Goal: Information Seeking & Learning: Learn about a topic

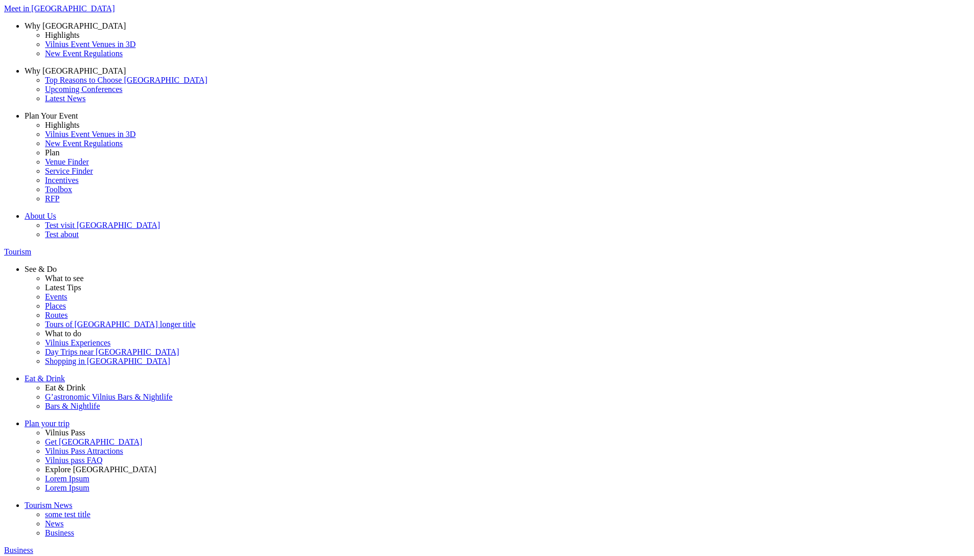
drag, startPoint x: 568, startPoint y: 241, endPoint x: 288, endPoint y: 225, distance: 280.1
drag, startPoint x: 315, startPoint y: 235, endPoint x: 674, endPoint y: 252, distance: 359.3
drag, startPoint x: 938, startPoint y: 168, endPoint x: 939, endPoint y: 143, distance: 25.6
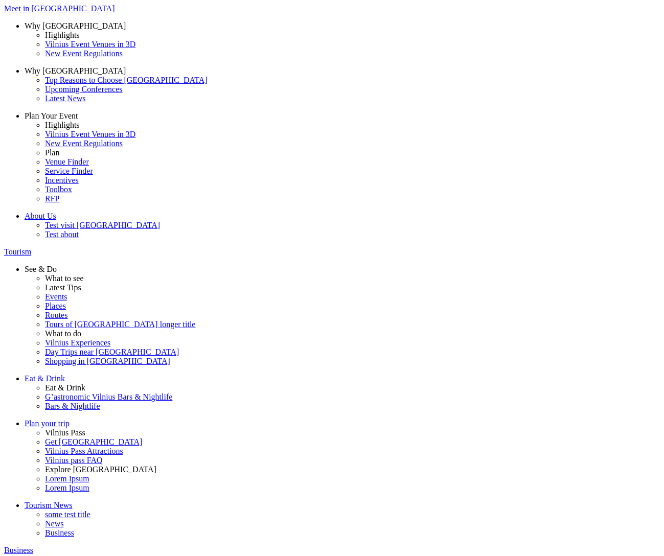
drag, startPoint x: 358, startPoint y: 303, endPoint x: 415, endPoint y: 304, distance: 56.8
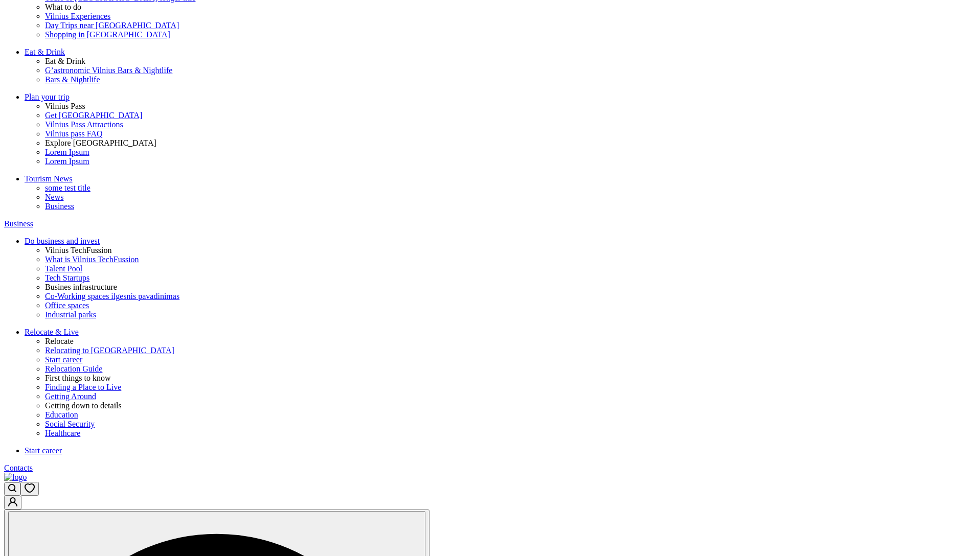
scroll to position [539, 0]
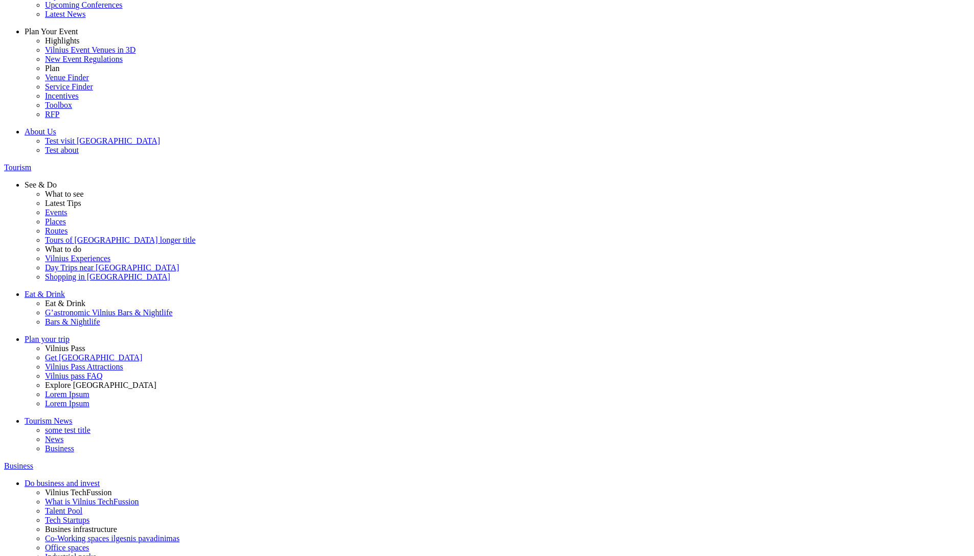
scroll to position [333, 0]
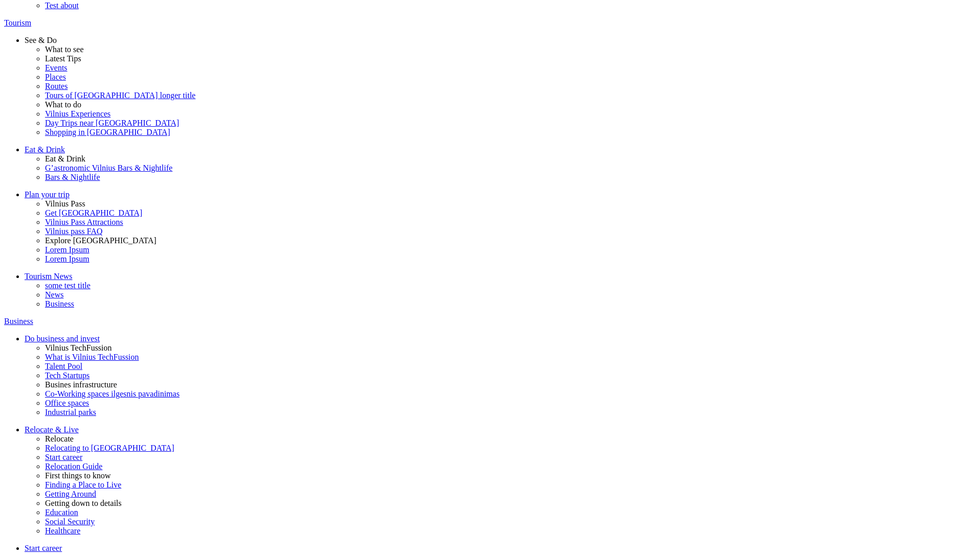
scroll to position [334, 0]
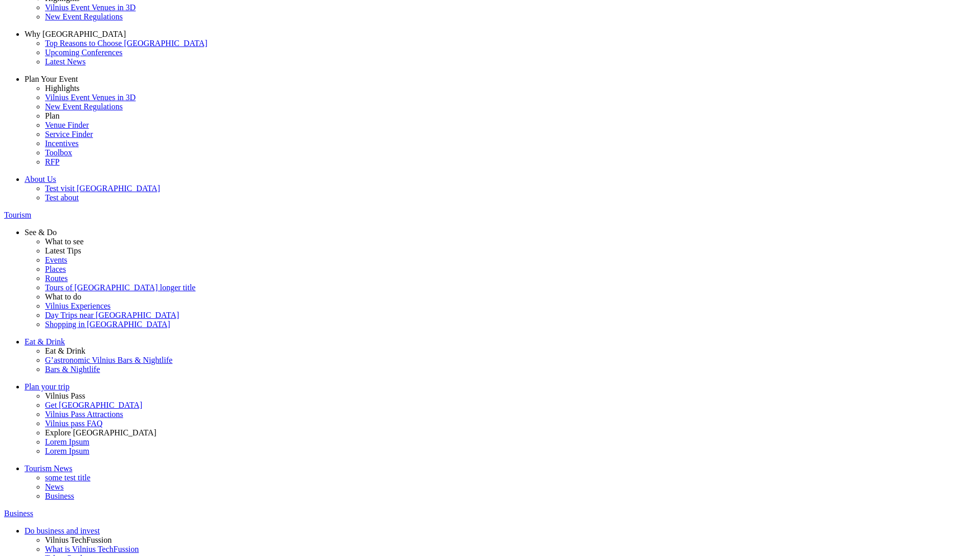
scroll to position [333, 0]
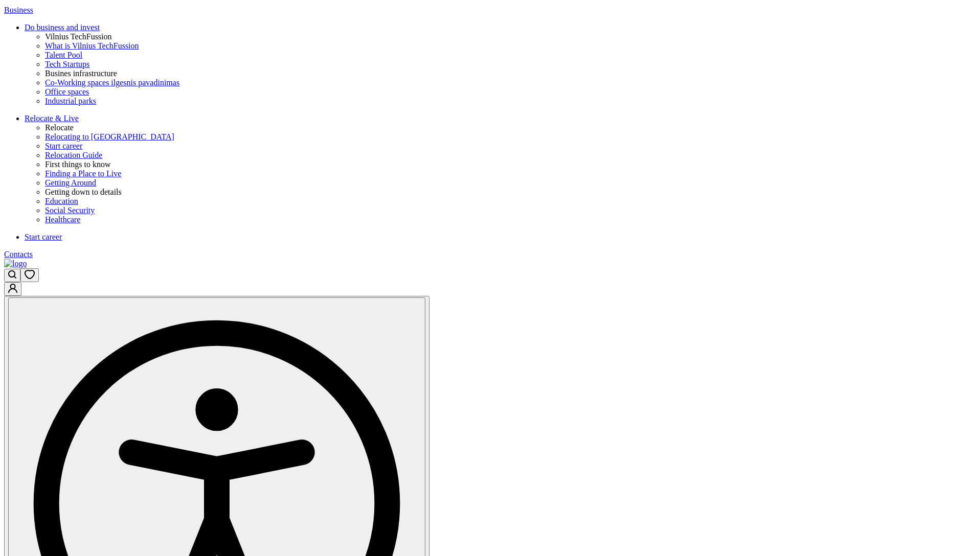
scroll to position [551, 0]
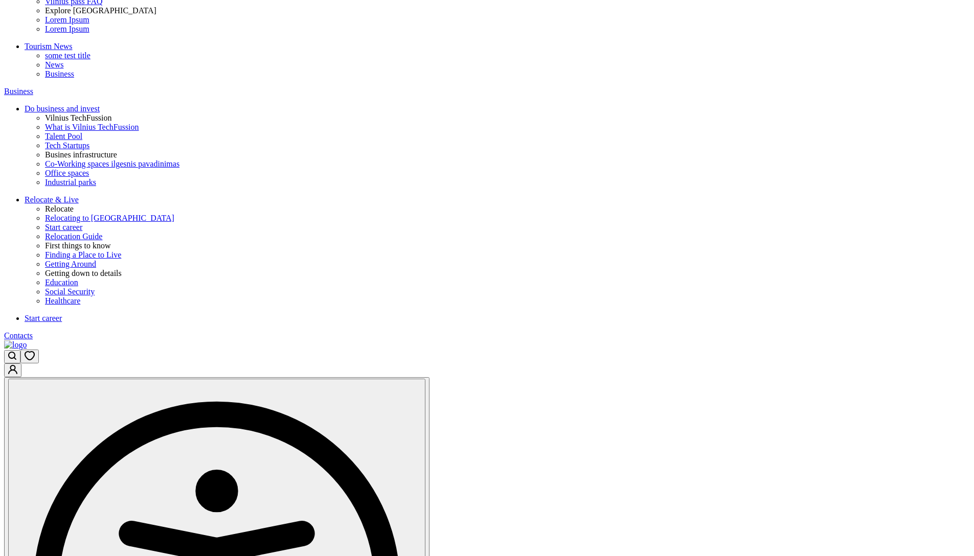
scroll to position [434, 0]
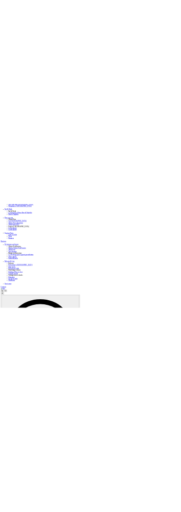
scroll to position [489, 0]
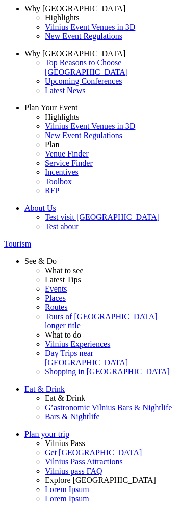
scroll to position [0, 0]
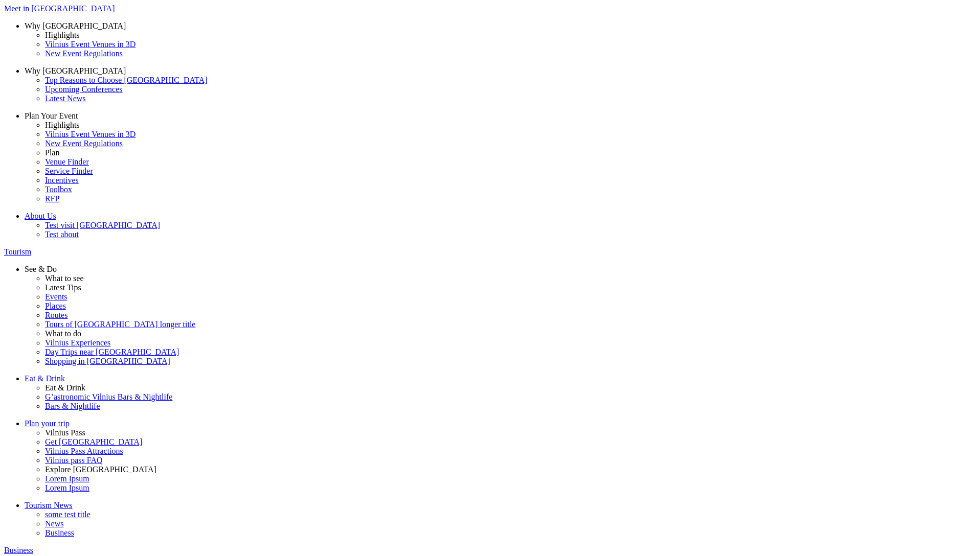
drag, startPoint x: 237, startPoint y: 480, endPoint x: 401, endPoint y: 485, distance: 163.7
